Goal: Information Seeking & Learning: Learn about a topic

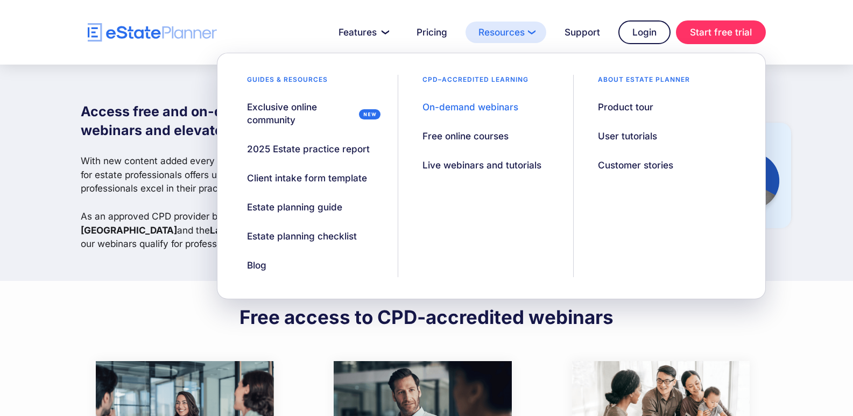
click at [508, 29] on link "Resources" at bounding box center [506, 33] width 81 height 22
click at [457, 104] on div "On-demand webinars" at bounding box center [471, 107] width 96 height 13
click at [509, 35] on link "Resources" at bounding box center [506, 33] width 81 height 22
click at [628, 136] on div "User tutorials" at bounding box center [627, 136] width 59 height 13
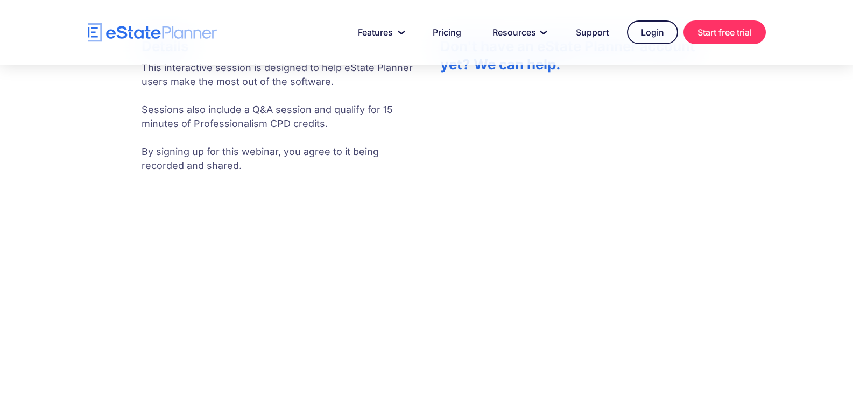
scroll to position [431, 0]
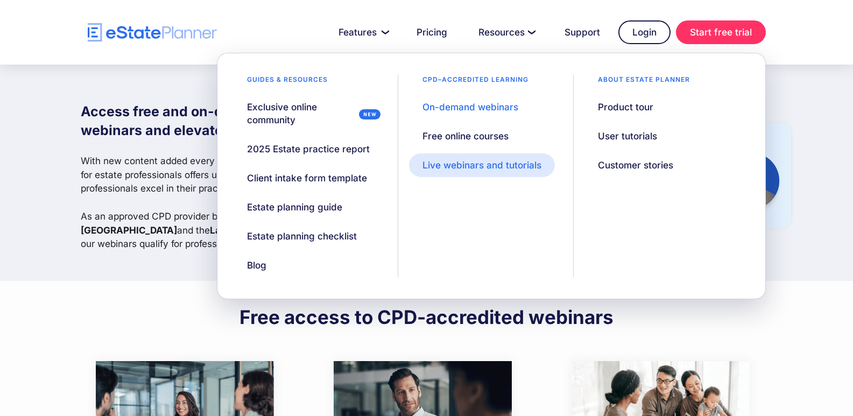
click at [499, 169] on div "Live webinars and tutorials" at bounding box center [482, 165] width 119 height 13
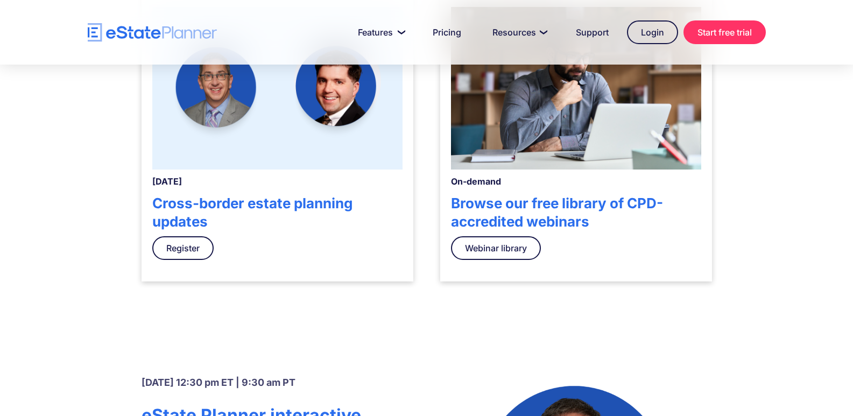
scroll to position [431, 0]
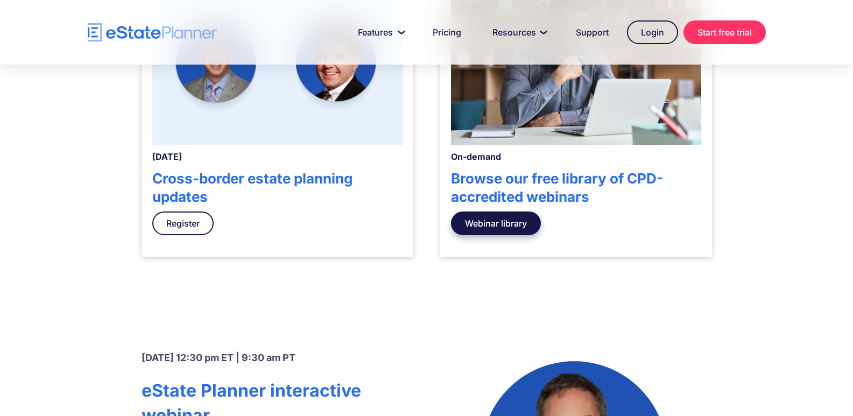
click at [493, 221] on link "Webinar library" at bounding box center [496, 224] width 90 height 24
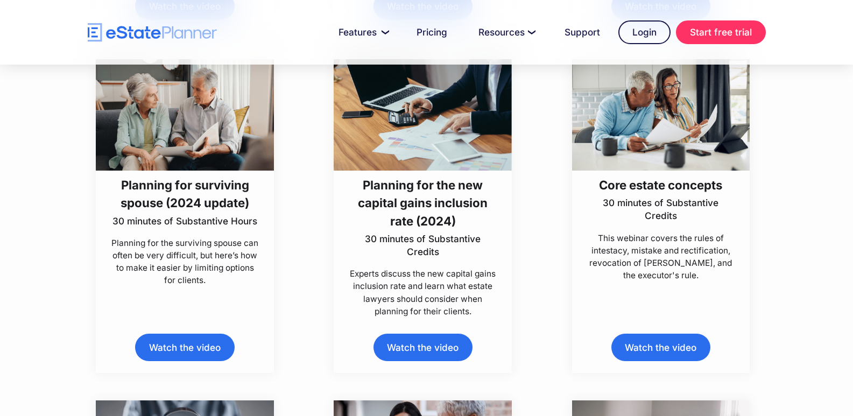
scroll to position [1669, 0]
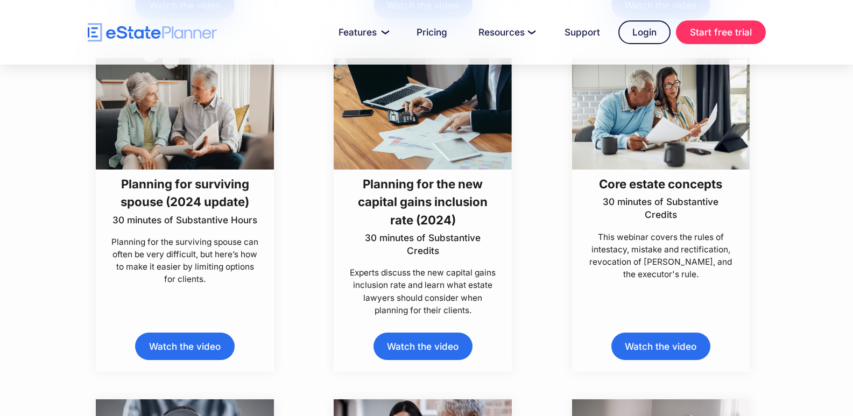
click at [209, 194] on h3 "Planning for surviving spouse (2024 update)" at bounding box center [185, 193] width 149 height 36
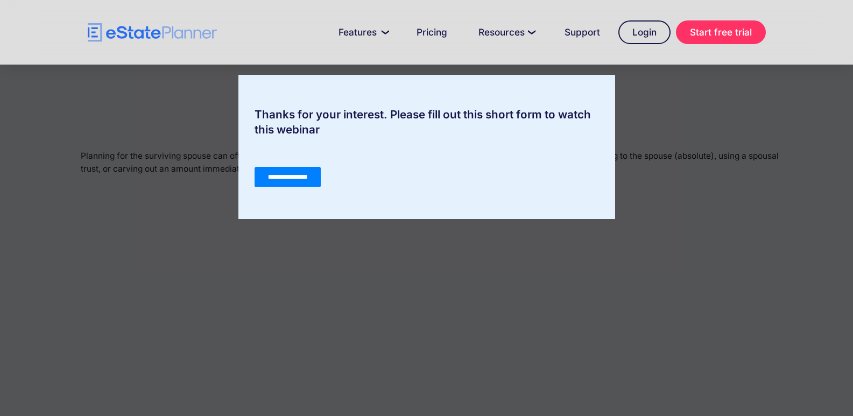
click at [271, 176] on input "**********" at bounding box center [287, 177] width 66 height 20
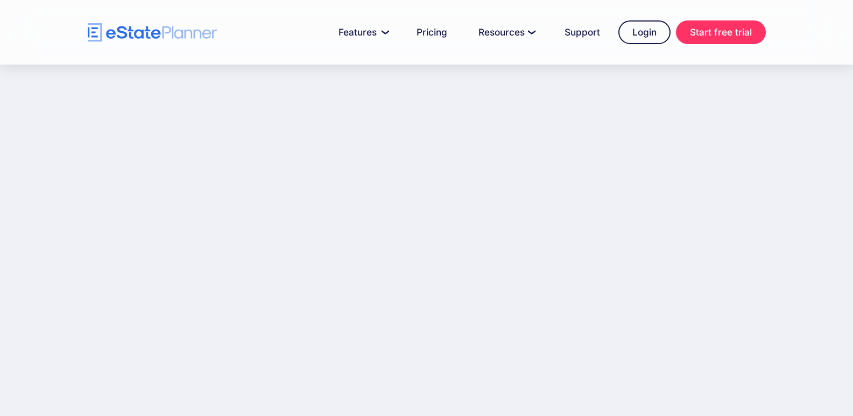
scroll to position [203, 0]
click at [67, 305] on div "Planning for surviving spouse (2024 update) 30 minutes of Substantive Hours Pla…" at bounding box center [426, 140] width 853 height 557
click at [26, 293] on div "Planning for surviving spouse (2024 update) 30 minutes of Substantive Hours Pla…" at bounding box center [426, 140] width 853 height 557
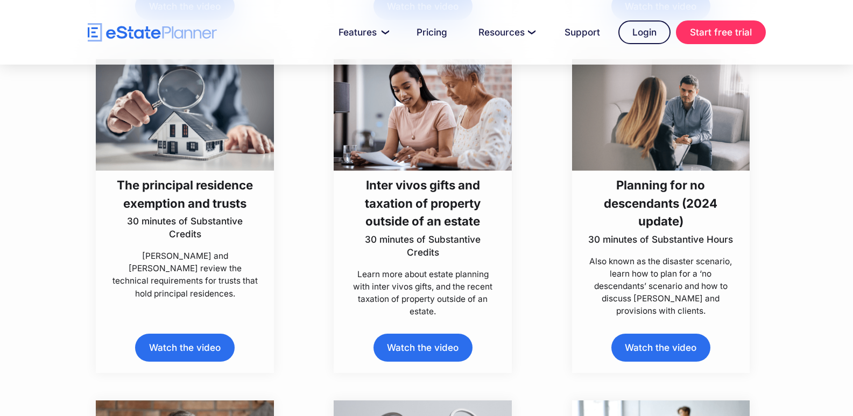
scroll to position [1984, 0]
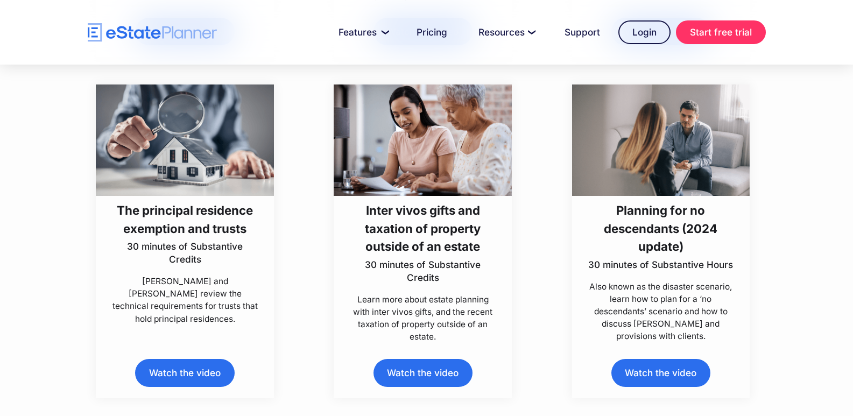
click at [678, 230] on h3 "Planning for no descendants (2024 update)" at bounding box center [661, 228] width 149 height 54
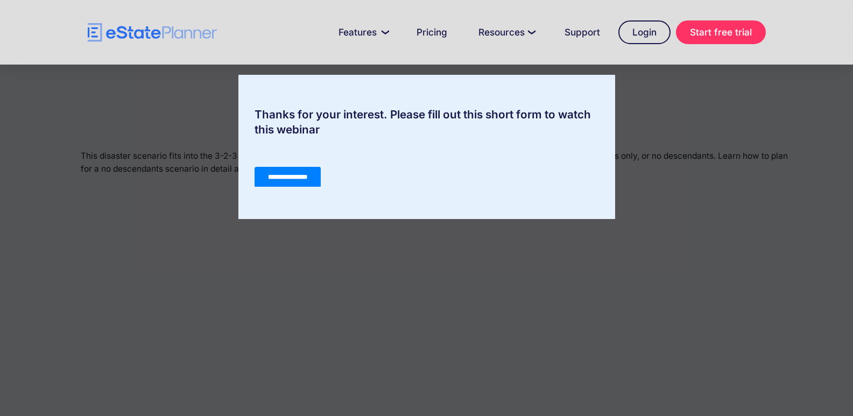
drag, startPoint x: 277, startPoint y: 173, endPoint x: 508, endPoint y: 323, distance: 275.5
click at [277, 173] on input "**********" at bounding box center [287, 177] width 66 height 20
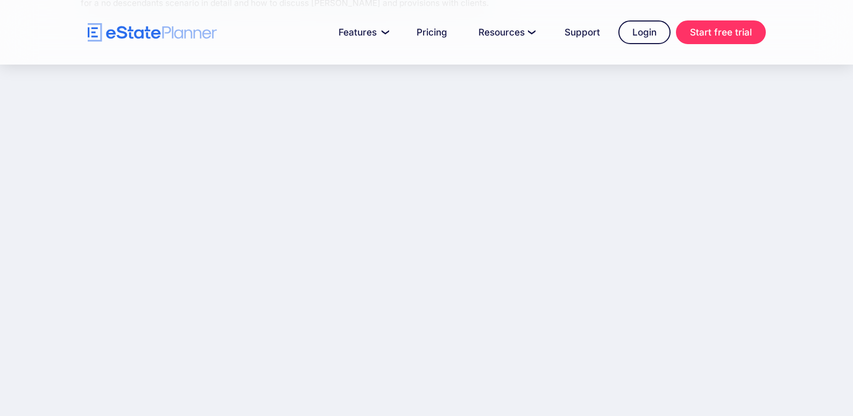
scroll to position [162, 0]
